Goal: Information Seeking & Learning: Find specific fact

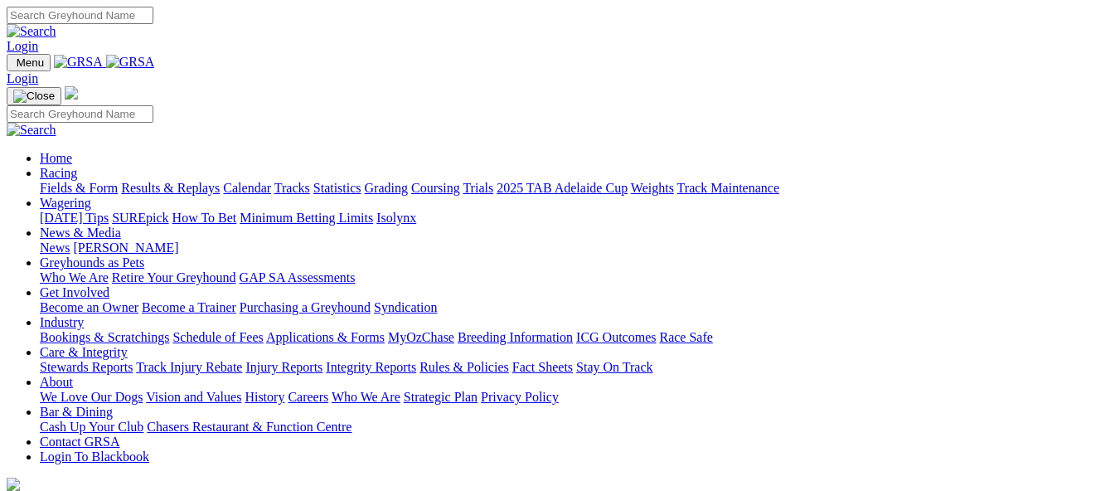
scroll to position [594, 0]
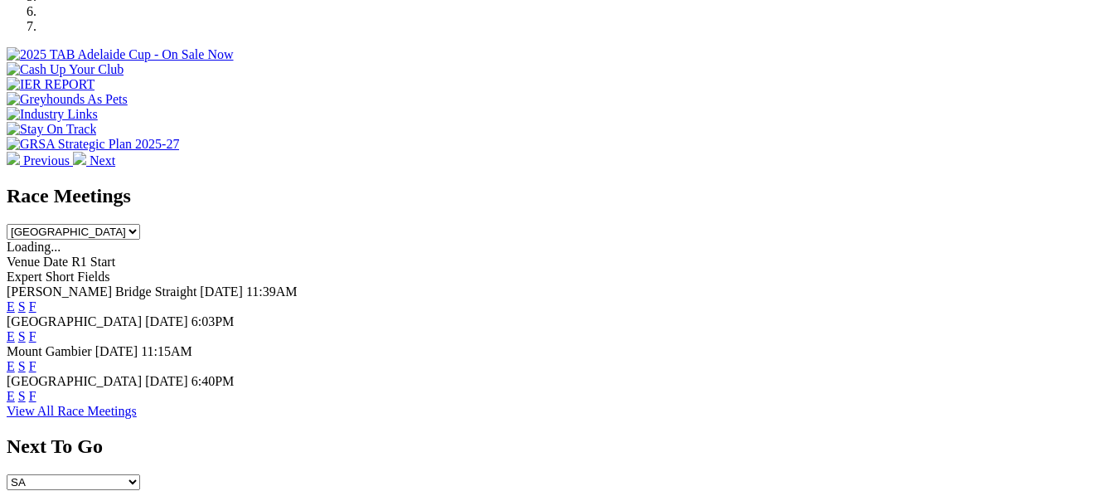
click at [36, 389] on link "F" at bounding box center [32, 396] width 7 height 14
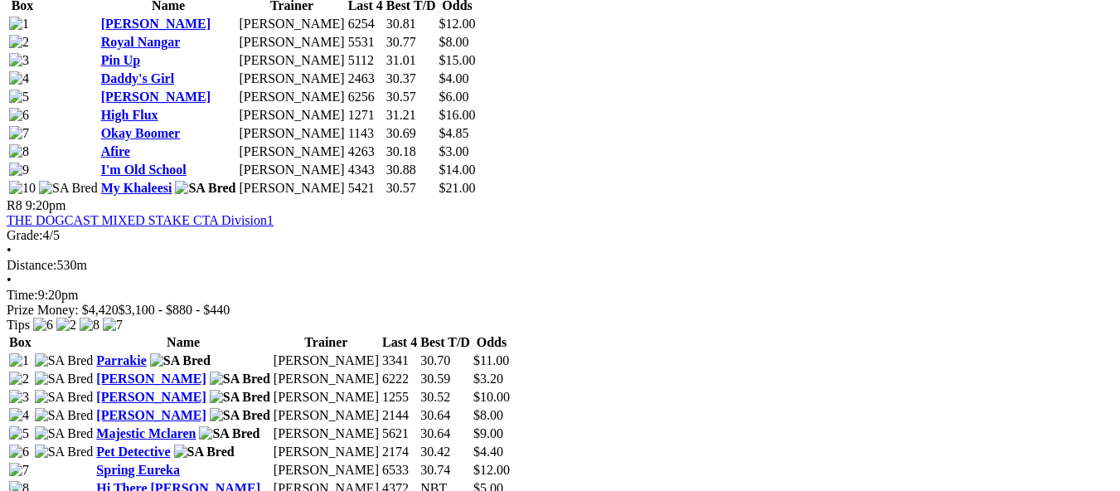
scroll to position [2785, 0]
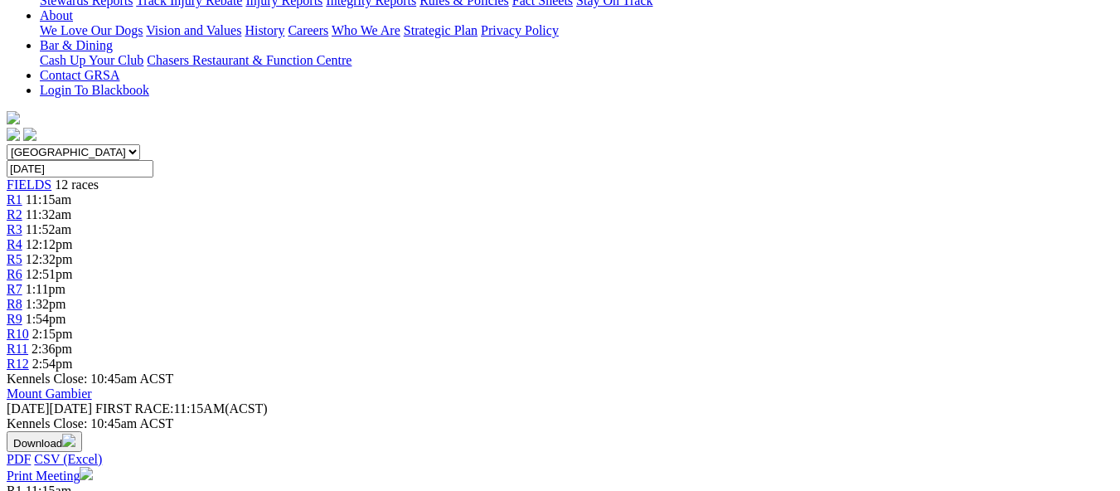
scroll to position [398, 0]
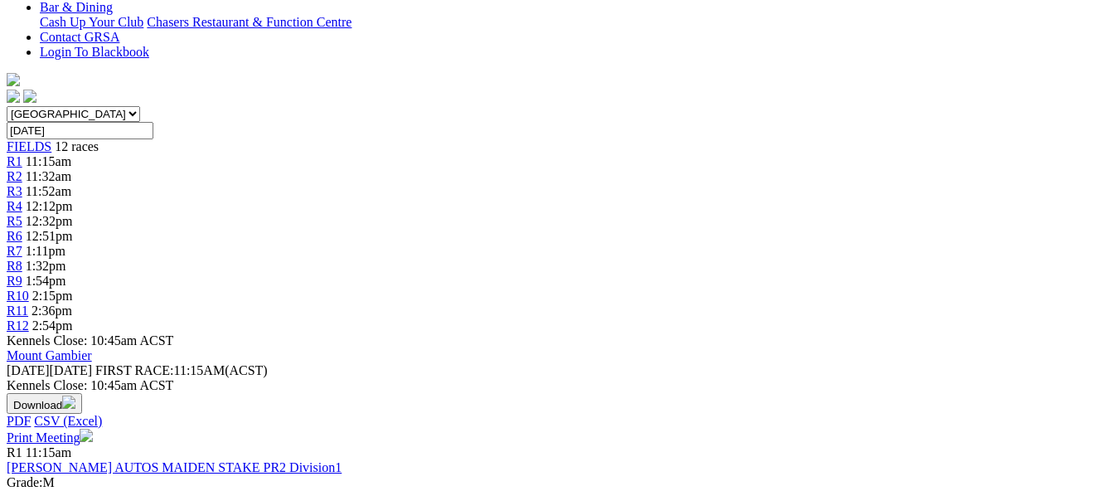
scroll to position [85, 0]
